Goal: Navigation & Orientation: Find specific page/section

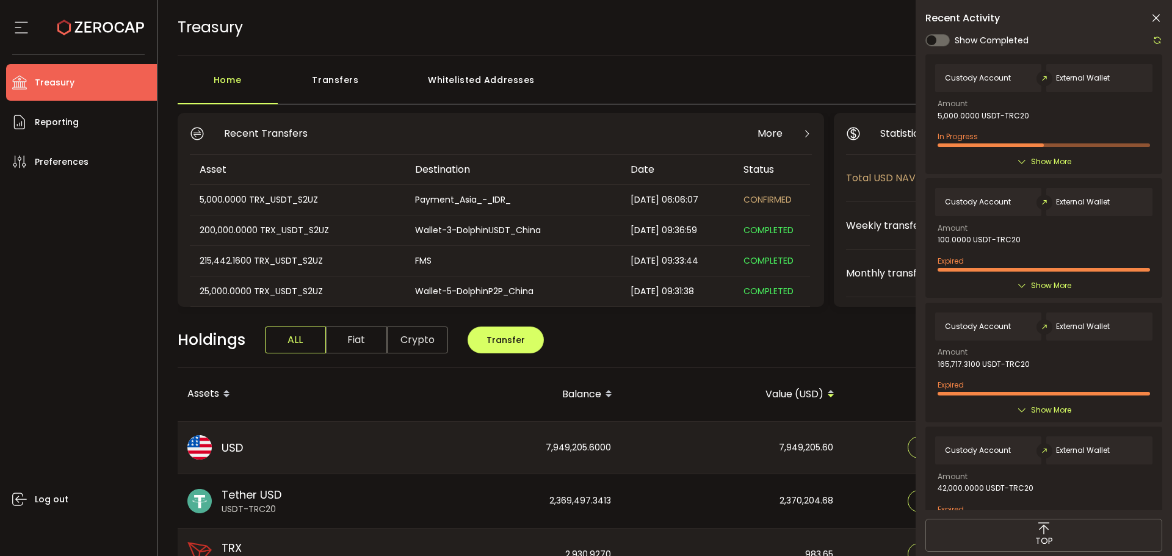
drag, startPoint x: 1146, startPoint y: 18, endPoint x: 1169, endPoint y: 21, distance: 23.4
click at [1150, 18] on div "Recent Activity" at bounding box center [1043, 18] width 237 height 12
click at [1150, 17] on icon at bounding box center [1156, 18] width 12 height 12
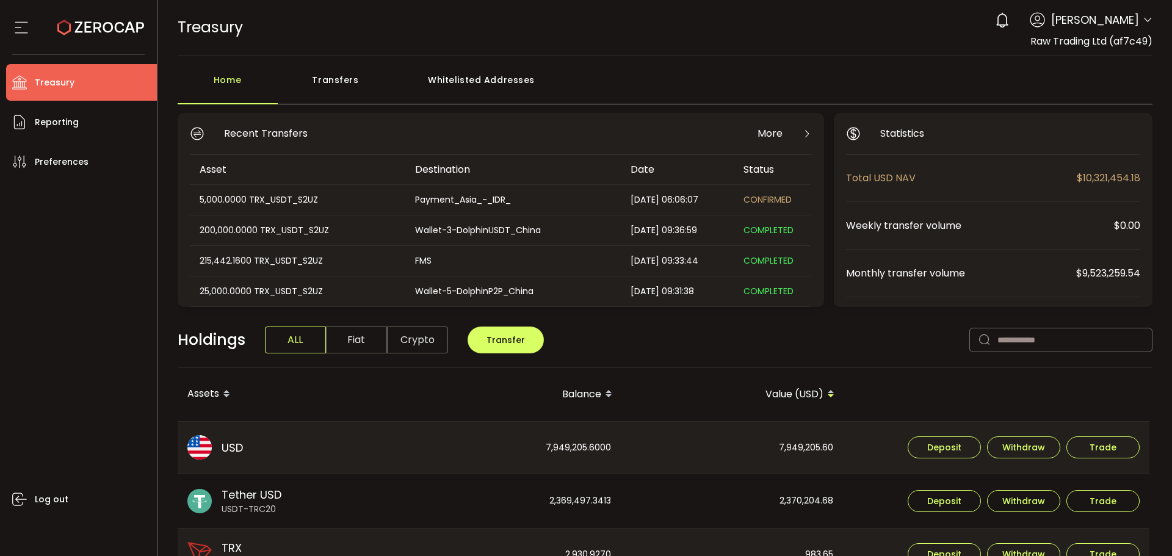
click at [1148, 20] on icon at bounding box center [1147, 20] width 10 height 10
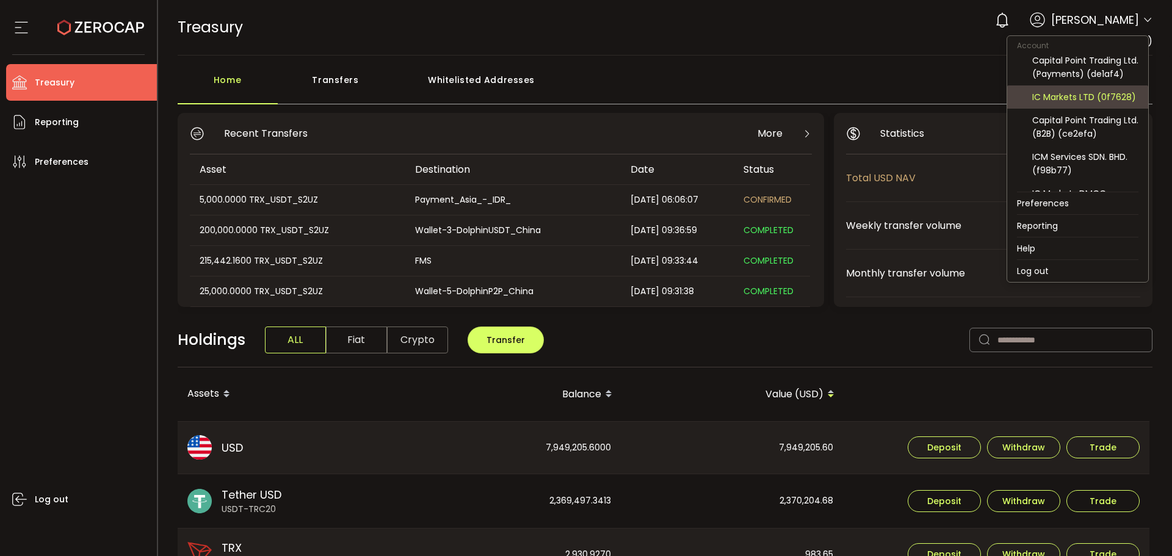
scroll to position [154, 0]
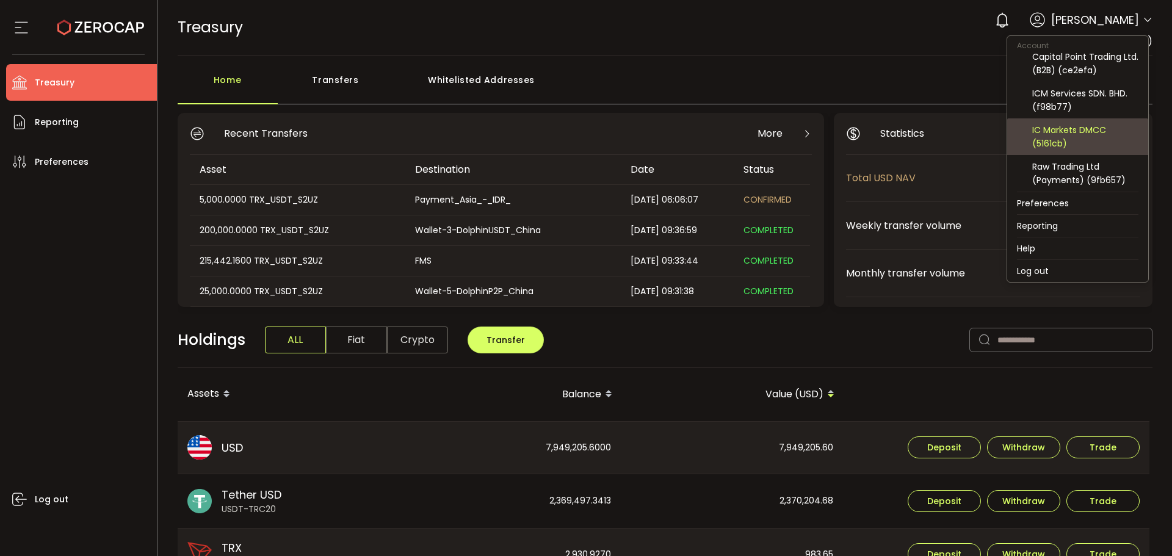
click at [1087, 131] on div "IC Markets DMCC (5161cb)" at bounding box center [1085, 136] width 106 height 27
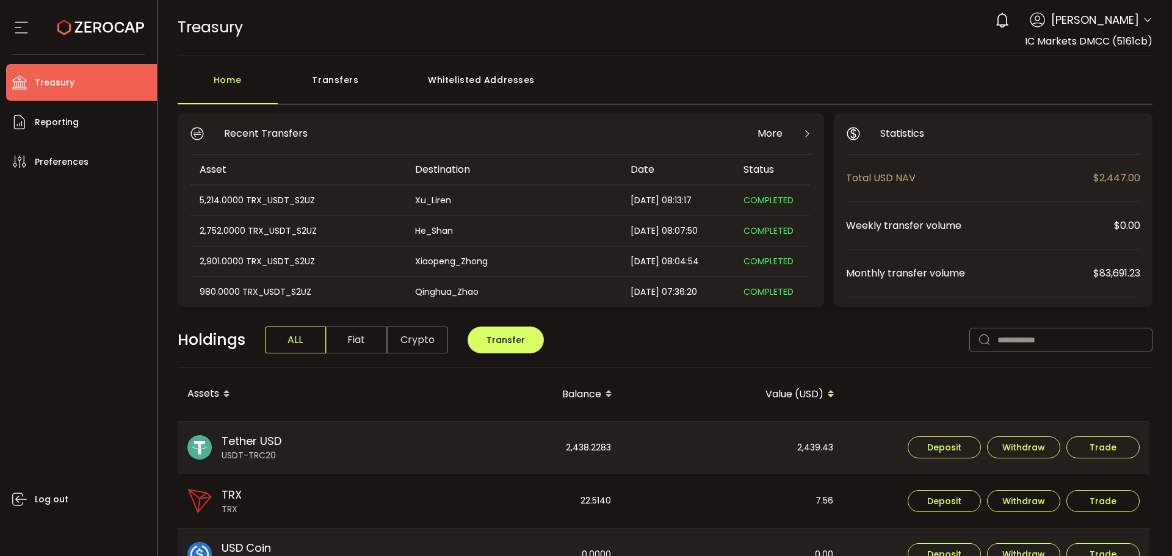
scroll to position [122, 0]
